Goal: Transaction & Acquisition: Purchase product/service

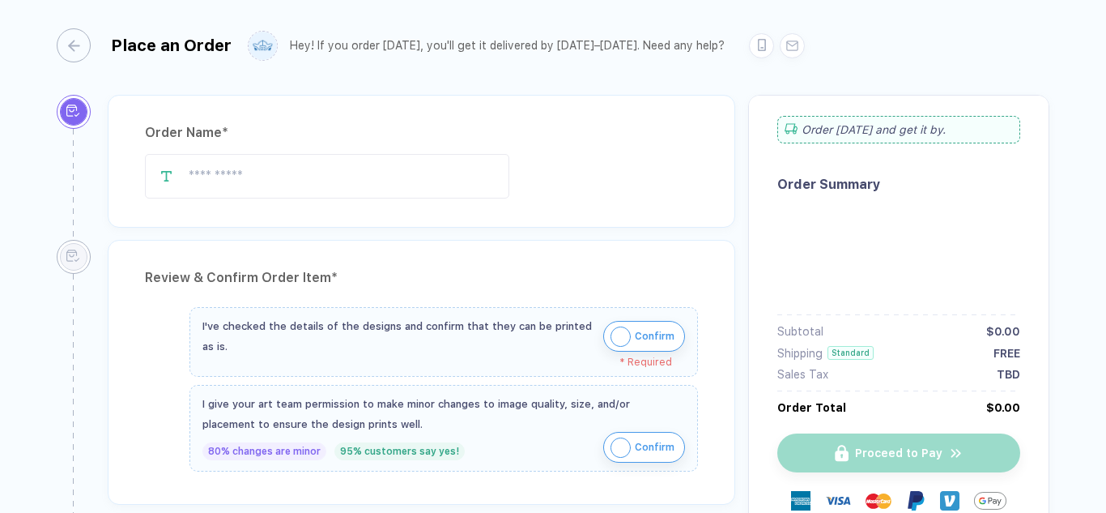
type input "**********"
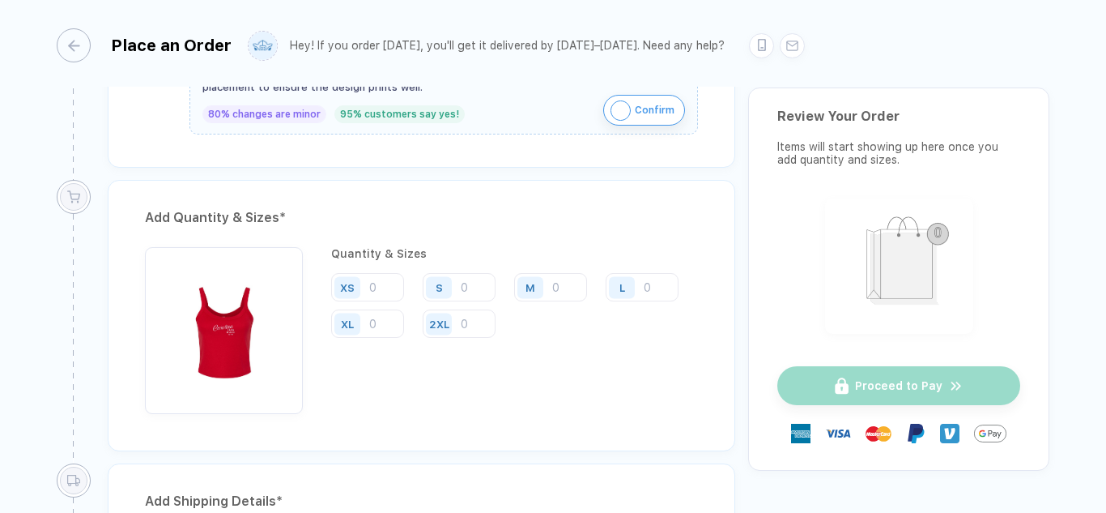
scroll to position [739, 0]
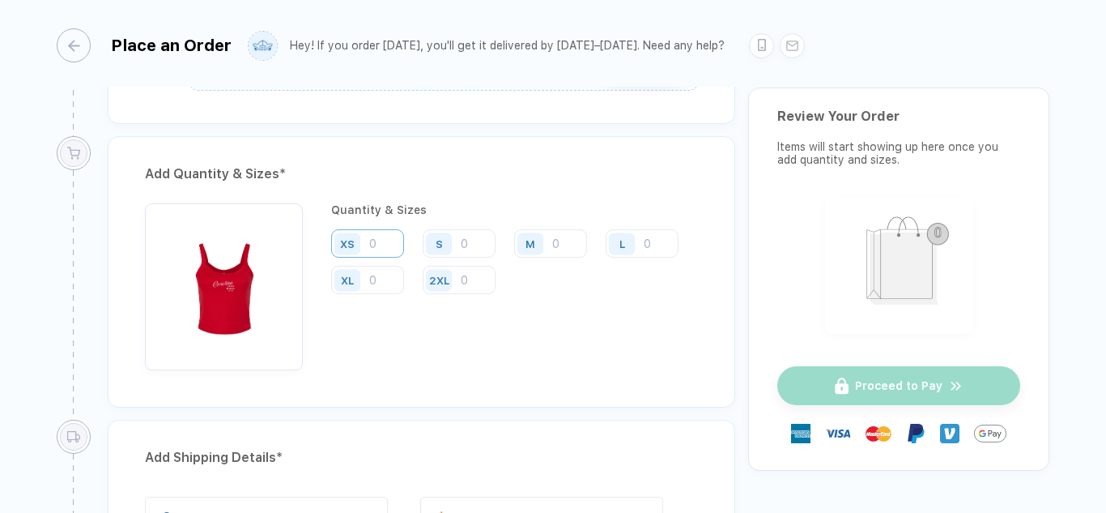
click at [373, 233] on input "number" at bounding box center [367, 243] width 73 height 28
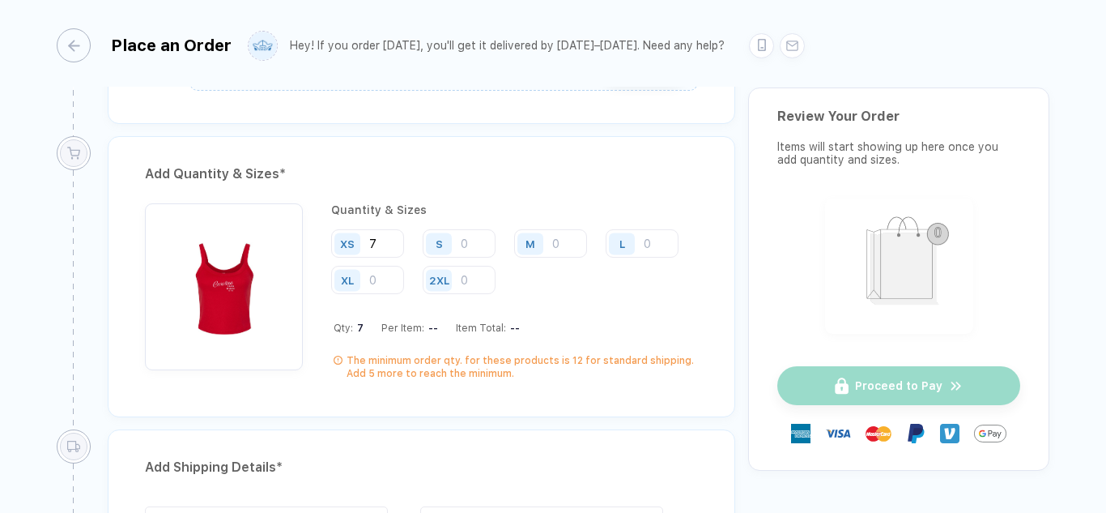
type input "7"
click at [478, 239] on input "number" at bounding box center [459, 243] width 73 height 28
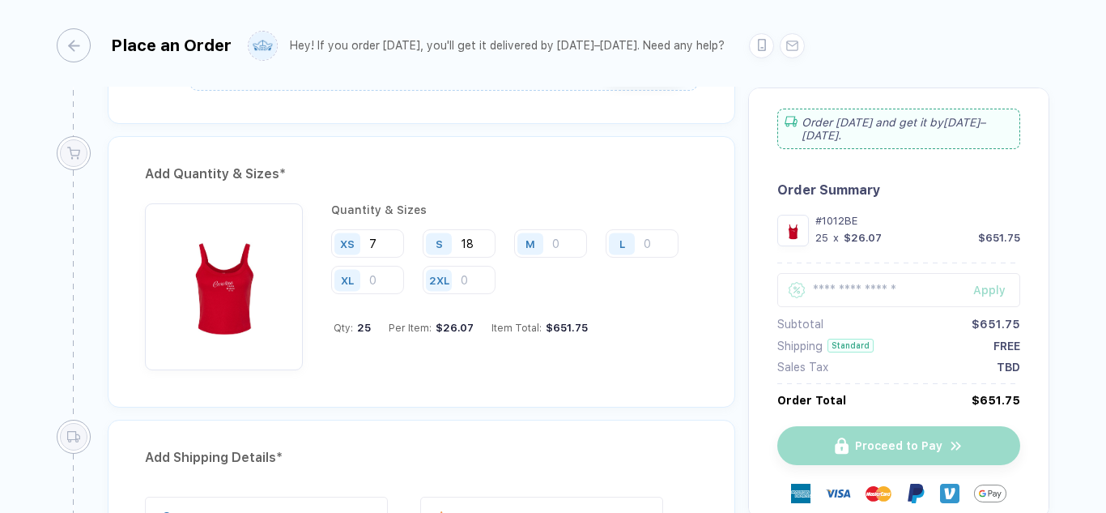
type input "18"
click at [560, 234] on input "number" at bounding box center [550, 243] width 73 height 28
type input "5"
click at [634, 237] on div "L" at bounding box center [622, 243] width 26 height 22
click at [644, 240] on input "number" at bounding box center [642, 243] width 73 height 28
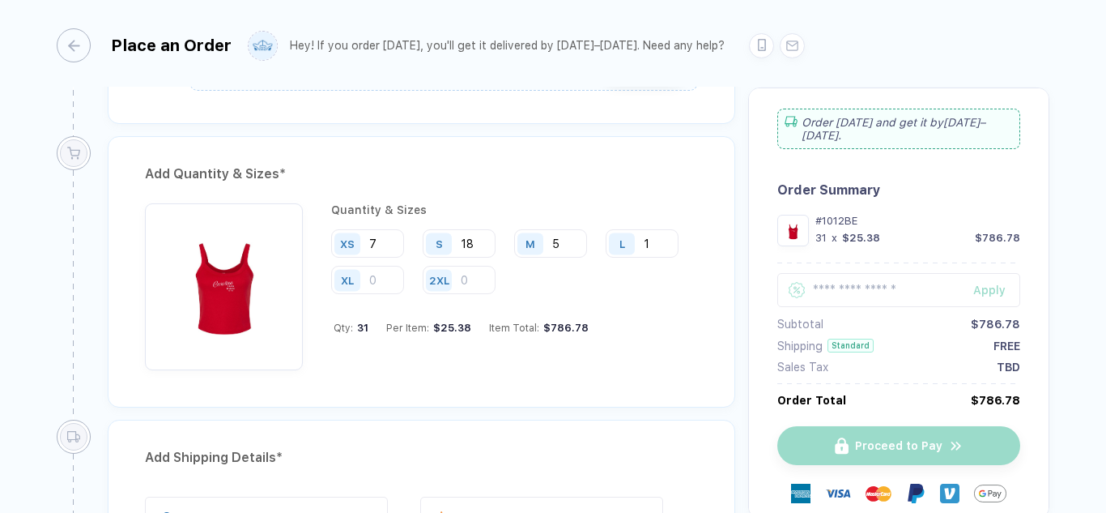
type input "1"
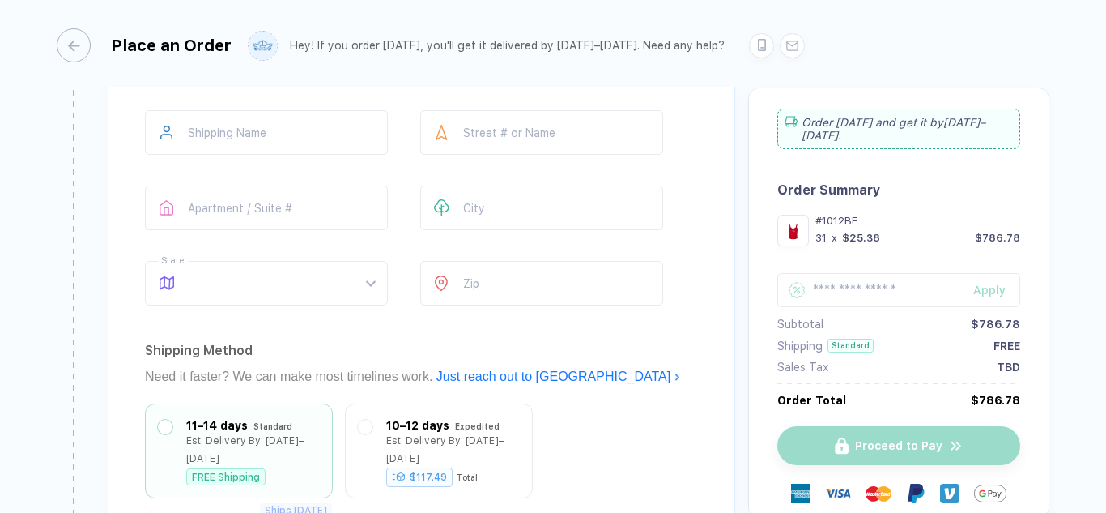
scroll to position [1127, 0]
click at [324, 141] on input "text" at bounding box center [266, 131] width 243 height 45
click at [513, 128] on input "text" at bounding box center [541, 131] width 243 height 45
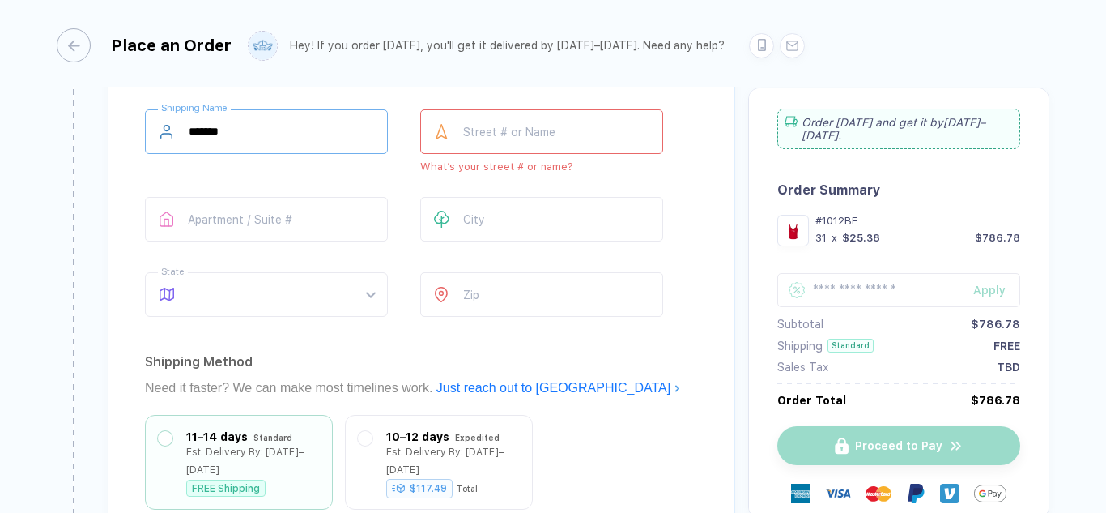
click at [349, 144] on input "*******" at bounding box center [266, 131] width 243 height 45
type input "**********"
click at [505, 139] on input "text" at bounding box center [541, 131] width 243 height 45
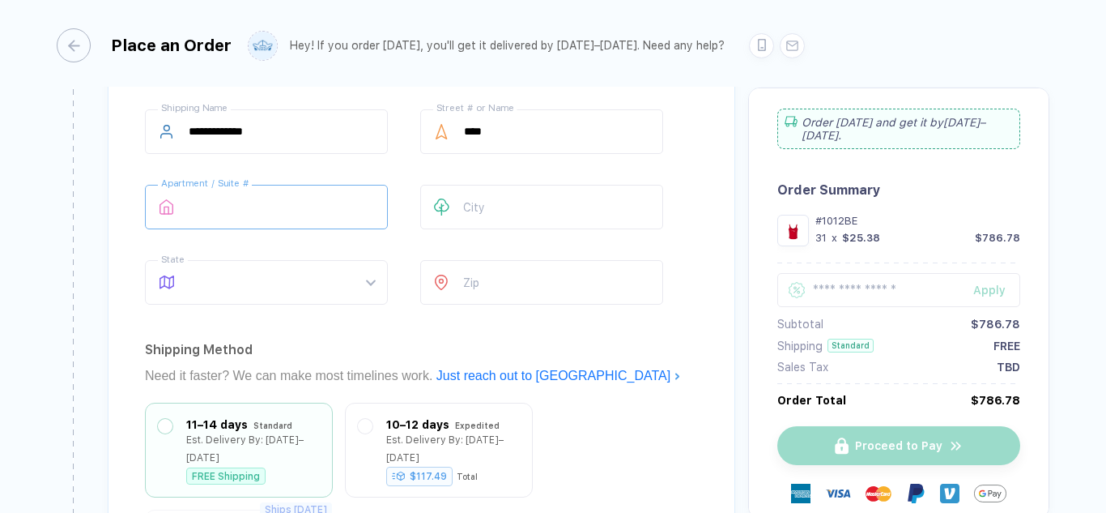
click at [291, 207] on input "text" at bounding box center [266, 207] width 243 height 45
click at [526, 143] on input "****" at bounding box center [541, 131] width 243 height 45
type input "**********"
click at [300, 209] on input "text" at bounding box center [266, 207] width 243 height 45
type input "******"
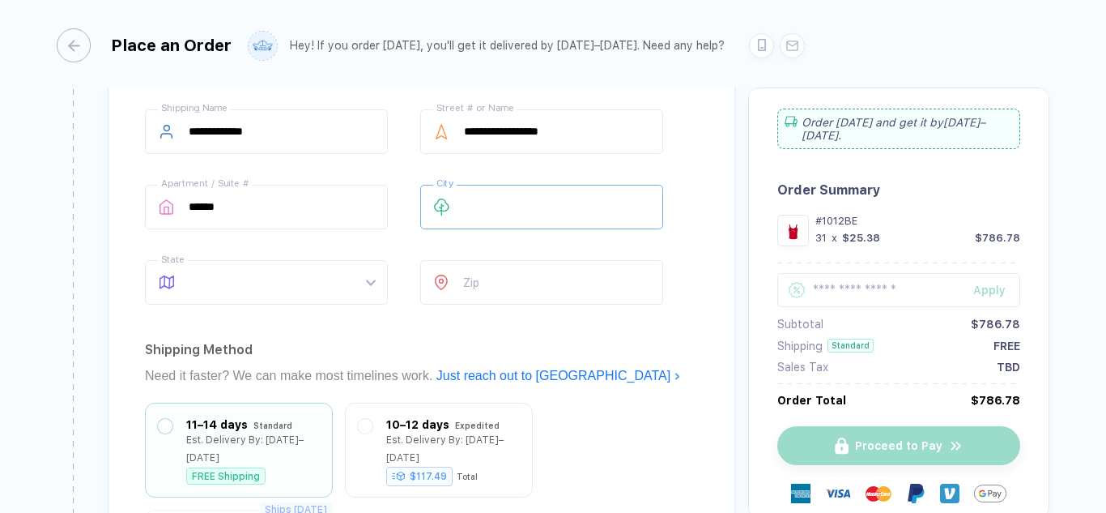
click at [495, 195] on input "text" at bounding box center [541, 207] width 243 height 45
click at [276, 291] on span at bounding box center [282, 282] width 186 height 43
type input "********"
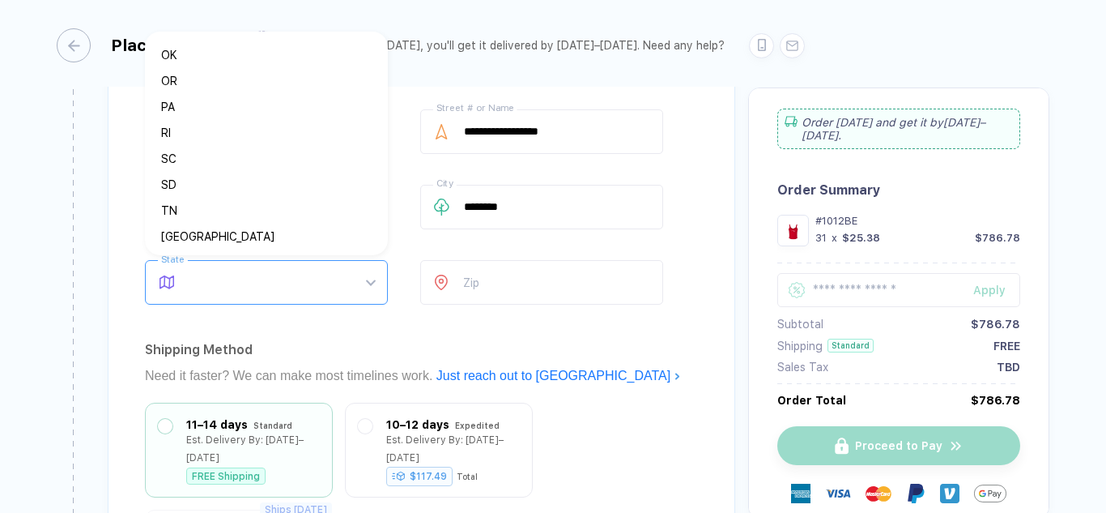
scroll to position [930, 0]
click at [190, 162] on div "SC" at bounding box center [260, 160] width 198 height 18
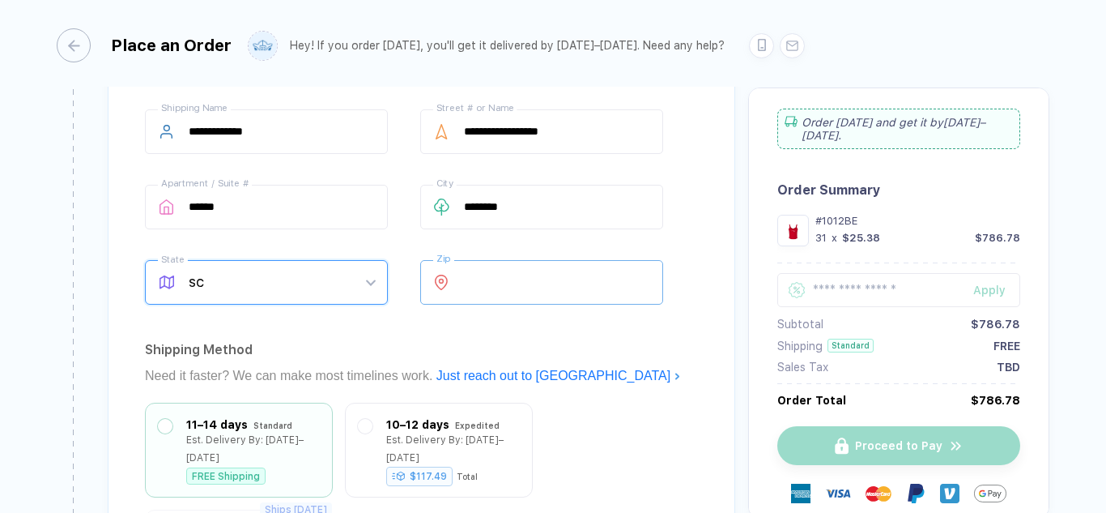
click at [498, 287] on input "number" at bounding box center [541, 282] width 243 height 45
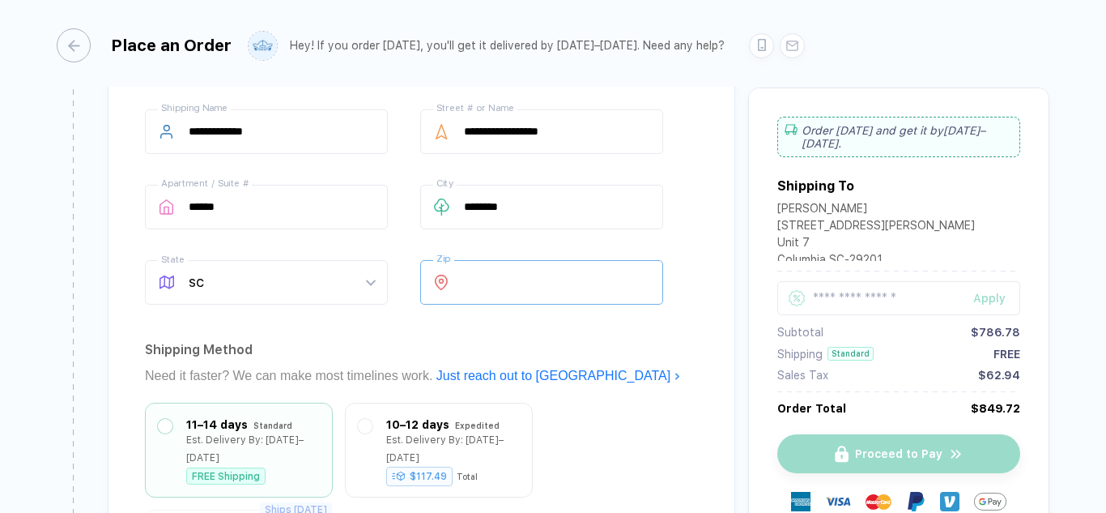
type input "*****"
click at [844, 373] on div "Sales Tax $62.94" at bounding box center [899, 375] width 243 height 13
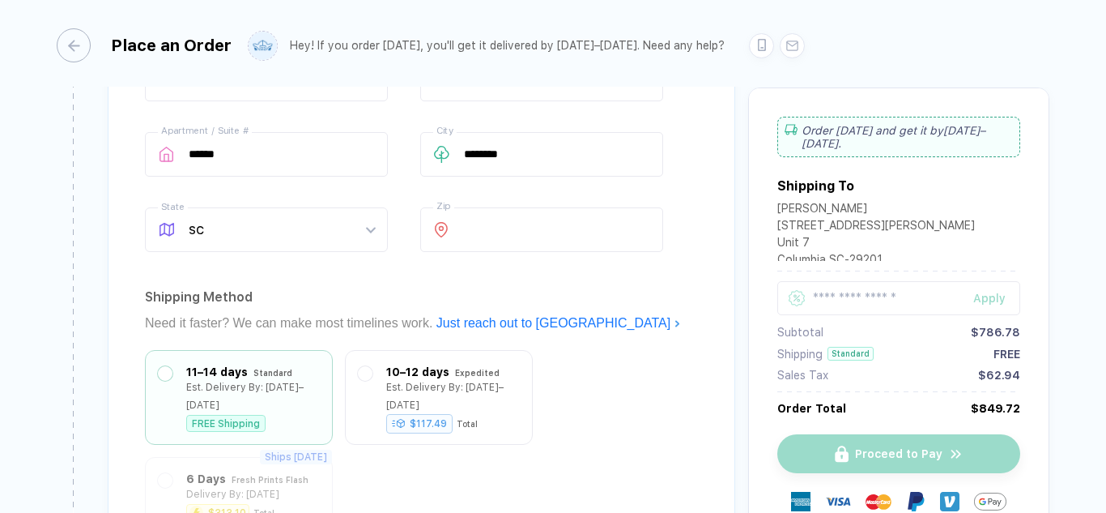
scroll to position [1182, 0]
click at [790, 370] on div "Sales Tax" at bounding box center [803, 375] width 51 height 13
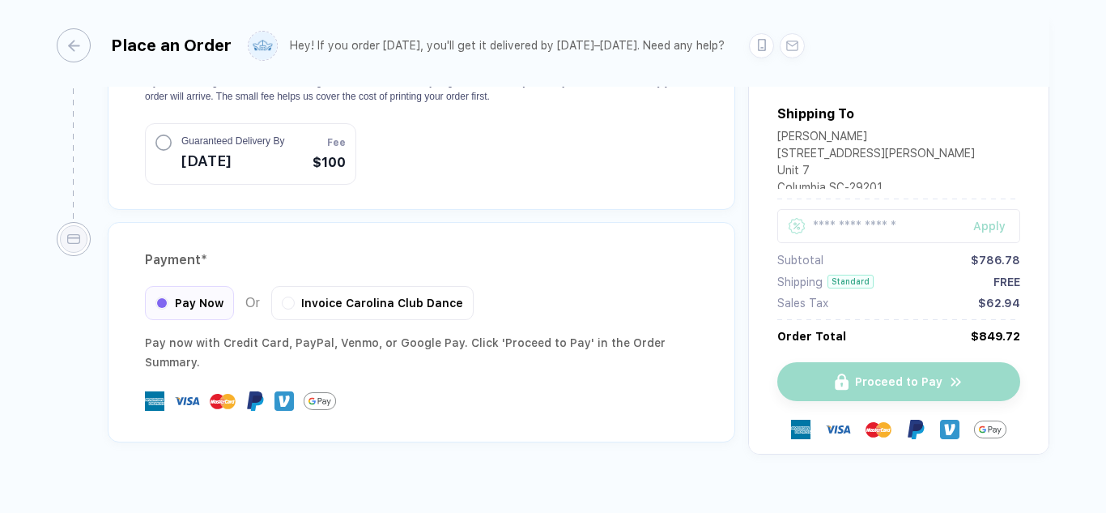
scroll to position [1692, 0]
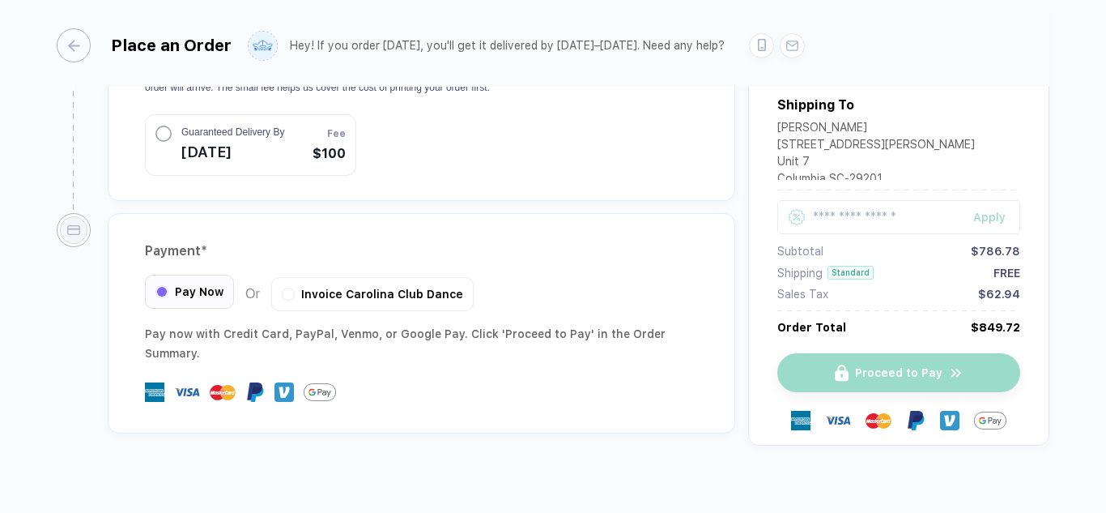
click at [215, 285] on span "Pay Now" at bounding box center [199, 291] width 49 height 13
click at [177, 285] on span "Pay Now" at bounding box center [199, 291] width 49 height 13
click at [190, 285] on span "Pay Now" at bounding box center [199, 291] width 49 height 13
click at [812, 364] on div "Proceed to Pay" at bounding box center [899, 372] width 243 height 39
click at [181, 285] on span "Pay Now" at bounding box center [199, 291] width 49 height 13
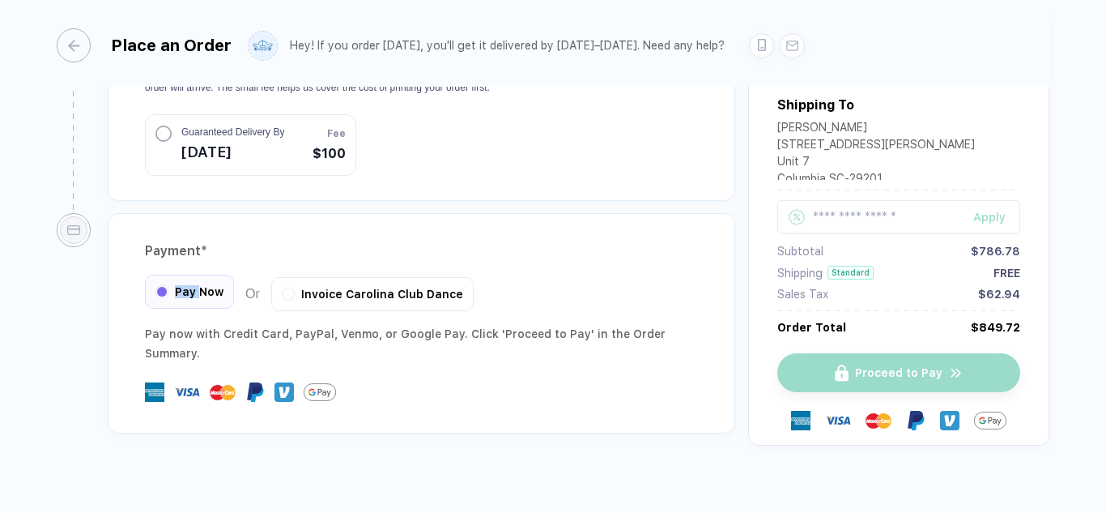
click at [181, 285] on span "Pay Now" at bounding box center [199, 291] width 49 height 13
click at [861, 353] on div "Proceed to Pay" at bounding box center [899, 372] width 243 height 39
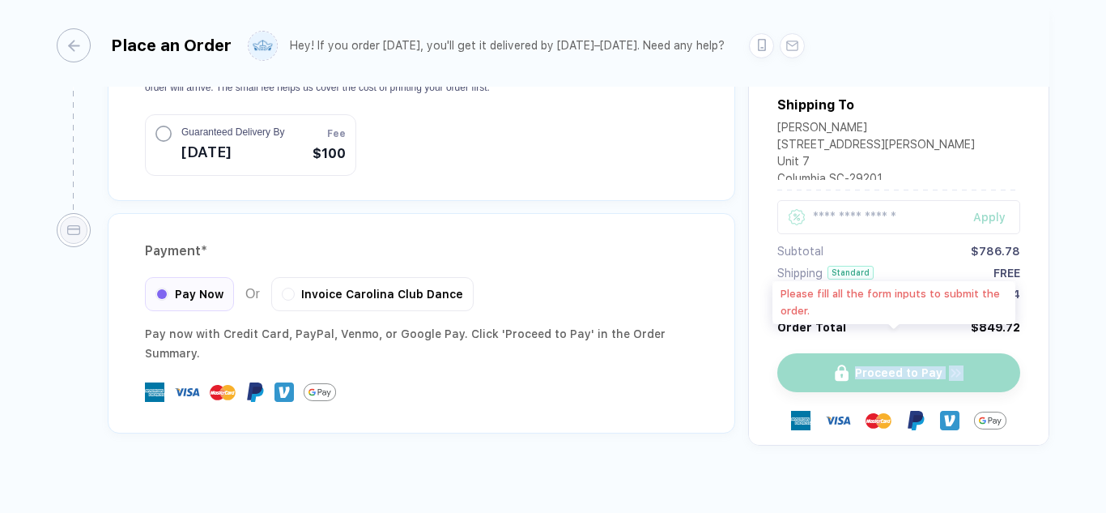
click at [861, 353] on div "Proceed to Pay" at bounding box center [899, 372] width 243 height 39
click at [749, 340] on div "Order [DATE] and get it by [DATE]–[DATE] . Shipping To [PERSON_NAME] [STREET_AD…" at bounding box center [898, 225] width 301 height 439
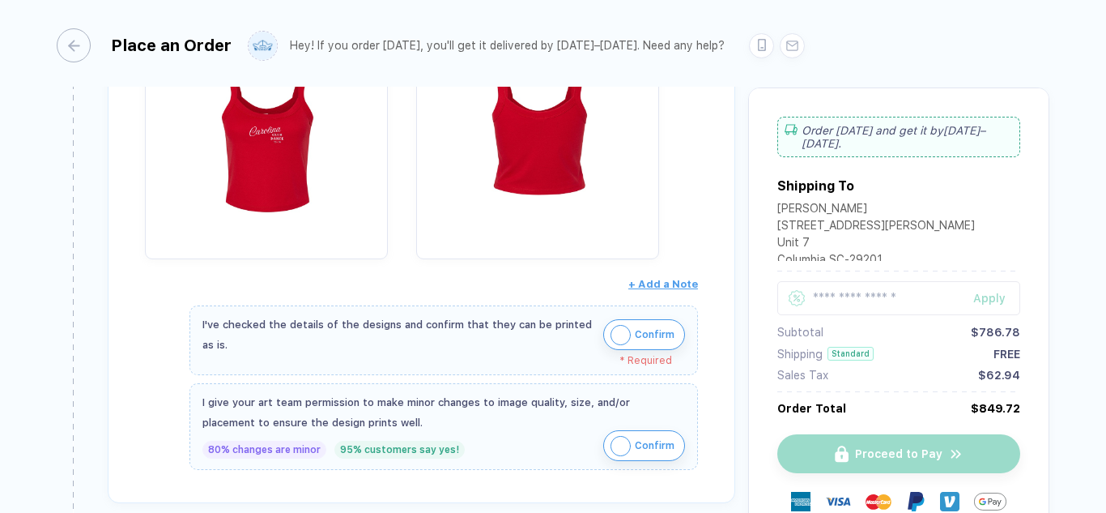
scroll to position [360, 0]
click at [614, 342] on img "button" at bounding box center [621, 336] width 20 height 20
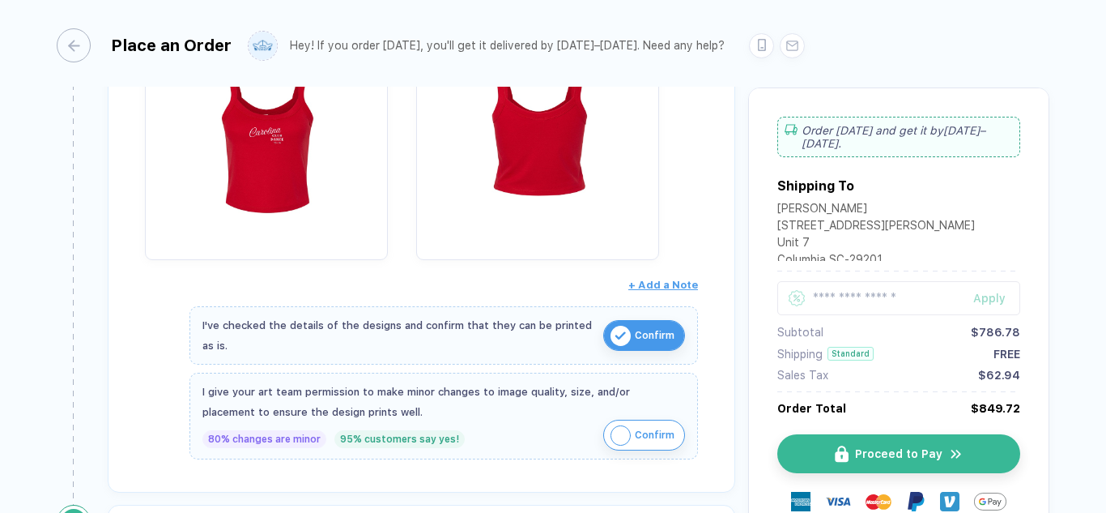
click at [624, 430] on img "button" at bounding box center [621, 435] width 20 height 20
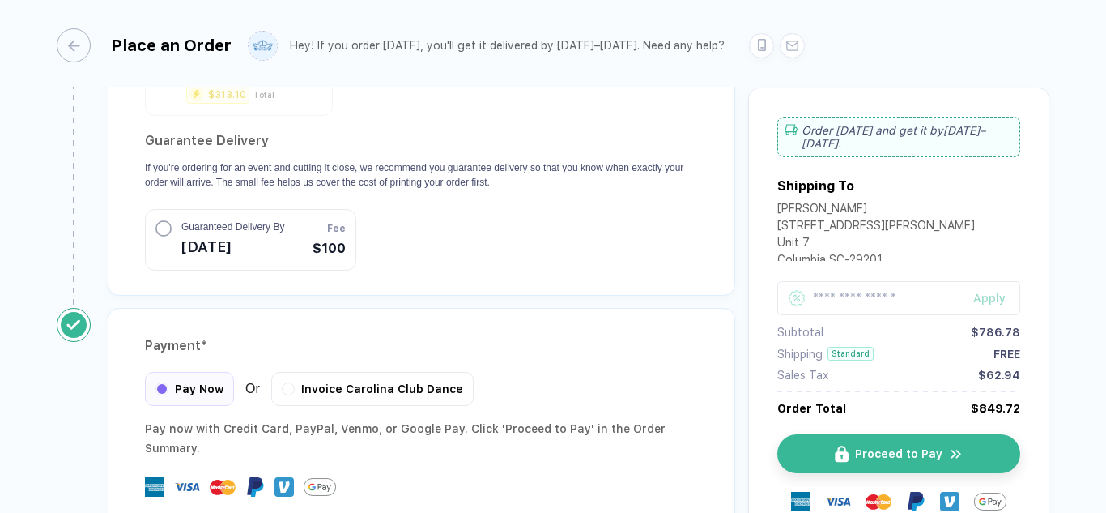
scroll to position [1681, 0]
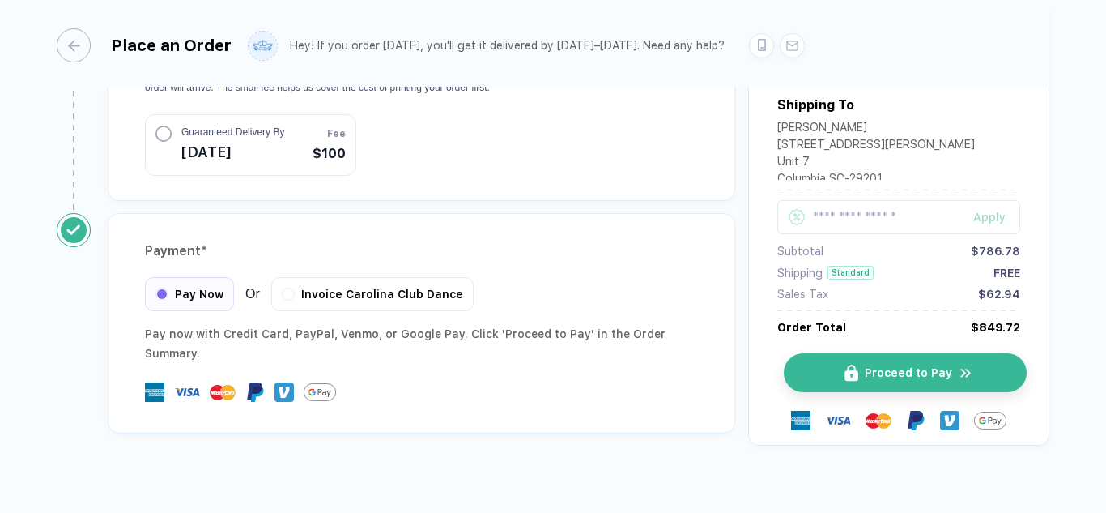
click at [800, 353] on button "Proceed to Pay" at bounding box center [905, 372] width 243 height 39
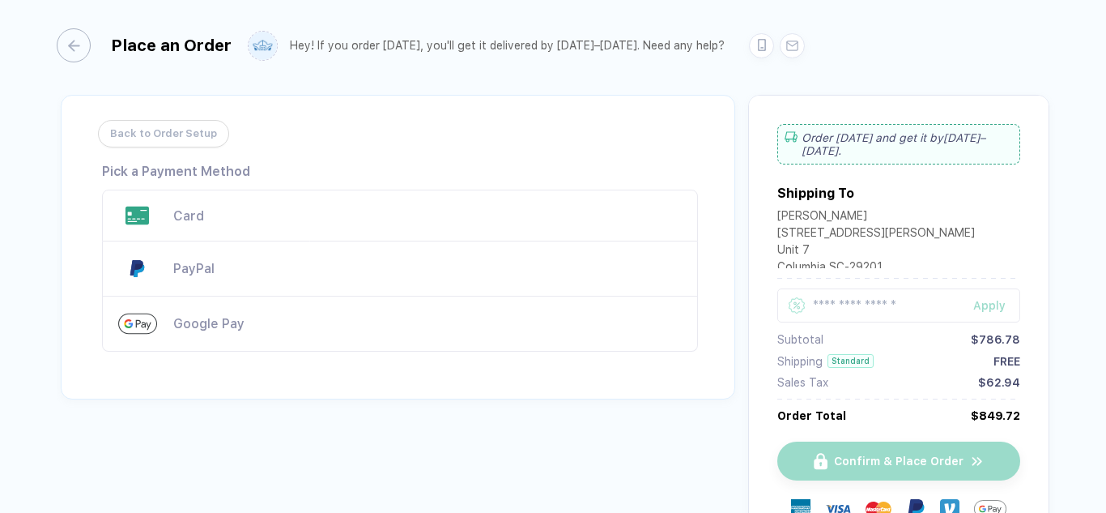
click at [206, 215] on div "Card" at bounding box center [427, 215] width 509 height 15
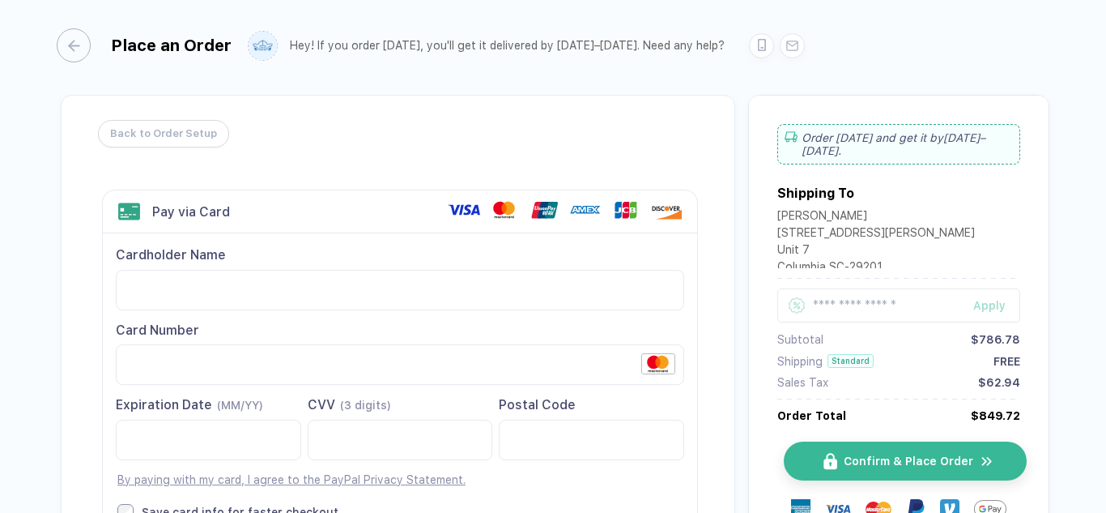
click at [885, 463] on span "Confirm & Place Order" at bounding box center [909, 460] width 130 height 13
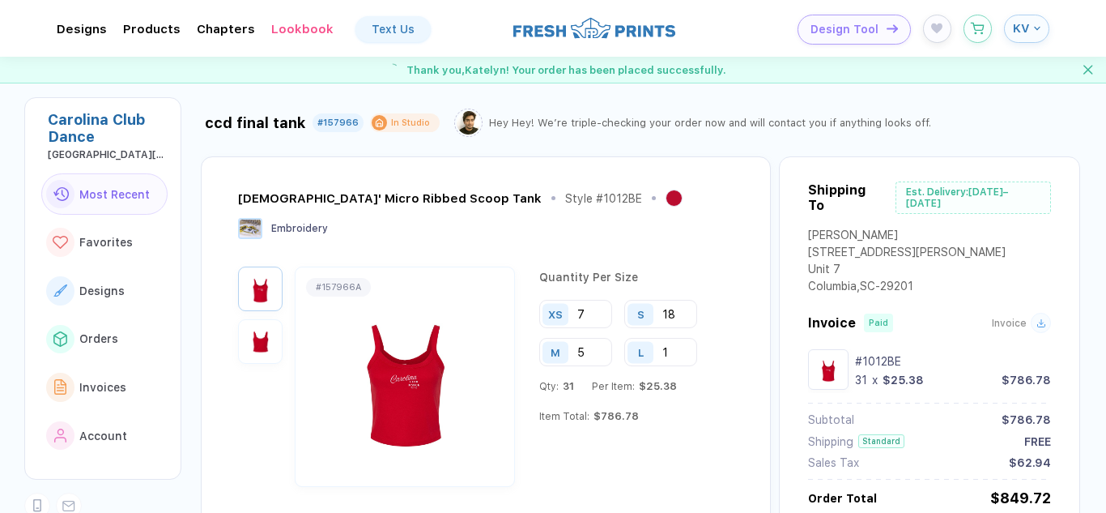
scroll to position [36, 0]
